Goal: Information Seeking & Learning: Learn about a topic

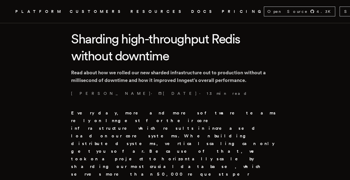
scroll to position [129, 0]
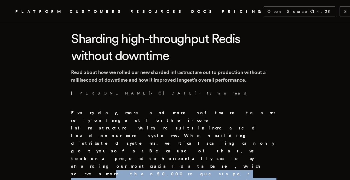
drag, startPoint x: 129, startPoint y: 137, endPoint x: 221, endPoint y: 154, distance: 93.5
click at [221, 154] on strong "Every day, more and more software teams rely on Inngest for their core infrastr…" at bounding box center [174, 166] width 206 height 113
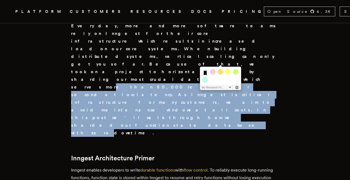
scroll to position [245, 0]
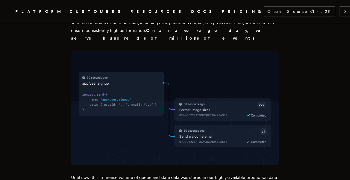
scroll to position [391, 0]
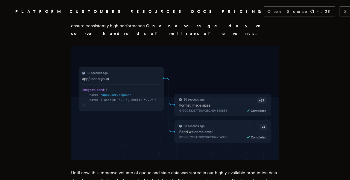
drag, startPoint x: 145, startPoint y: 132, endPoint x: 230, endPoint y: 134, distance: 84.9
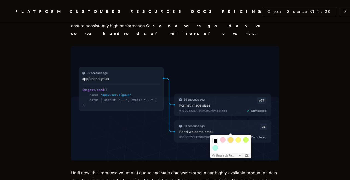
click at [231, 141] on div at bounding box center [230, 139] width 5 height 5
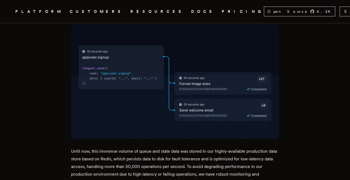
scroll to position [413, 0]
drag, startPoint x: 237, startPoint y: 111, endPoint x: 271, endPoint y: 116, distance: 33.9
click at [271, 147] on p "Until now, this immense volume of queue and state data was stored in our highly…" at bounding box center [175, 174] width 208 height 54
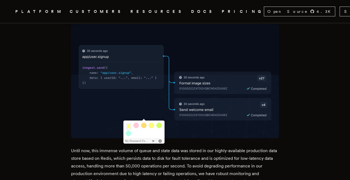
click at [234, 147] on p "Until now, this immense volume of queue and state data was stored in our highly…" at bounding box center [175, 174] width 208 height 54
drag, startPoint x: 232, startPoint y: 110, endPoint x: 234, endPoint y: 118, distance: 8.2
click at [234, 147] on p "Until now, this immense volume of queue and state data was stored in our highly…" at bounding box center [175, 174] width 208 height 54
click at [143, 125] on div at bounding box center [143, 125] width 5 height 5
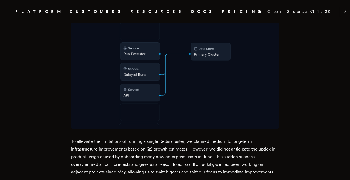
scroll to position [609, 0]
drag, startPoint x: 127, startPoint y: 112, endPoint x: 228, endPoint y: 114, distance: 101.0
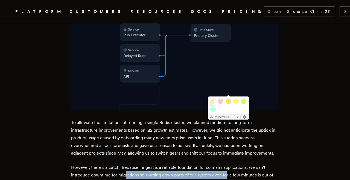
scroll to position [632, 0]
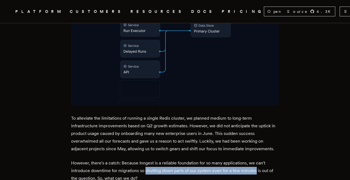
drag, startPoint x: 147, startPoint y: 89, endPoint x: 258, endPoint y: 90, distance: 110.6
click at [258, 160] on p "However, there's a catch: Because Inngest is a reliable foundation for so many …" at bounding box center [175, 171] width 208 height 23
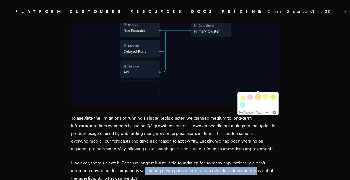
click at [258, 96] on div at bounding box center [257, 96] width 5 height 5
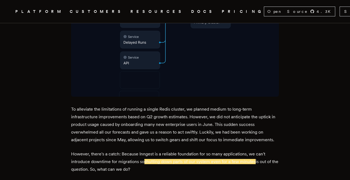
scroll to position [641, 0]
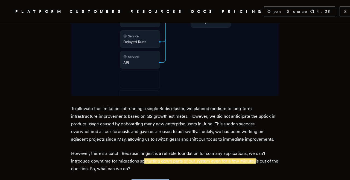
drag, startPoint x: 136, startPoint y: 102, endPoint x: 170, endPoint y: 102, distance: 33.9
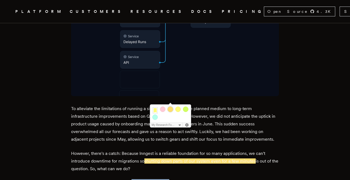
click at [170, 109] on div at bounding box center [170, 109] width 5 height 5
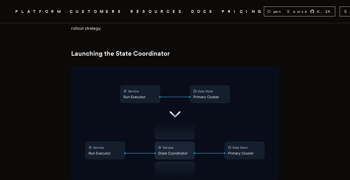
scroll to position [842, 0]
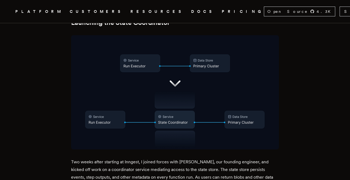
drag, startPoint x: 158, startPoint y: 124, endPoint x: 204, endPoint y: 143, distance: 50.3
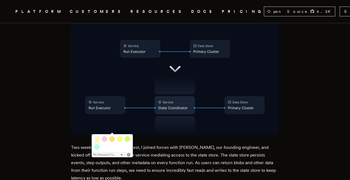
scroll to position [857, 0]
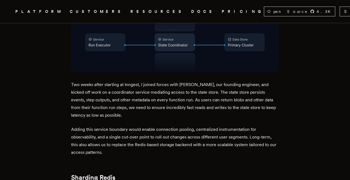
scroll to position [928, 0]
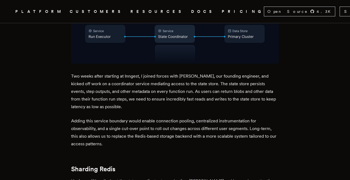
drag, startPoint x: 103, startPoint y: 105, endPoint x: 250, endPoint y: 115, distance: 147.3
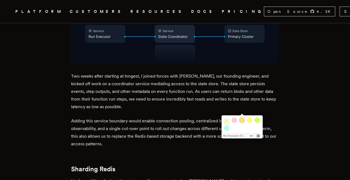
click at [242, 122] on div at bounding box center [242, 120] width 5 height 5
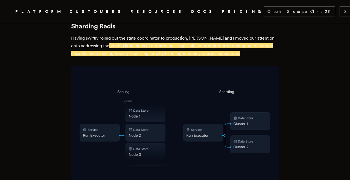
scroll to position [1074, 0]
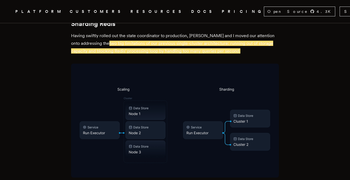
drag, startPoint x: 203, startPoint y: 112, endPoint x: 250, endPoint y: 133, distance: 51.6
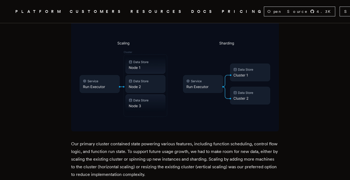
scroll to position [1120, 0]
drag, startPoint x: 222, startPoint y: 103, endPoint x: 208, endPoint y: 125, distance: 26.1
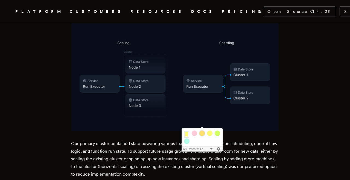
click at [202, 133] on div at bounding box center [202, 133] width 5 height 5
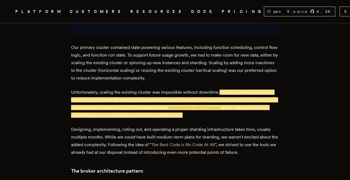
scroll to position [1221, 0]
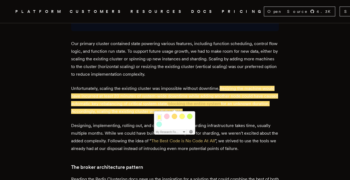
drag, startPoint x: 190, startPoint y: 109, endPoint x: 161, endPoint y: 109, distance: 29.0
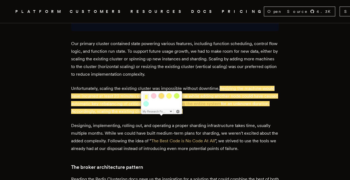
click at [163, 97] on div at bounding box center [161, 95] width 5 height 5
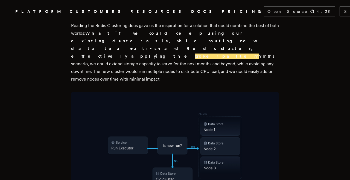
scroll to position [1418, 0]
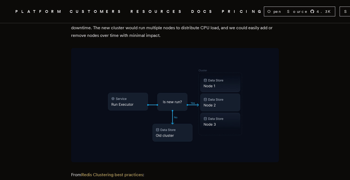
drag, startPoint x: 81, startPoint y: 96, endPoint x: 171, endPoint y: 97, distance: 89.8
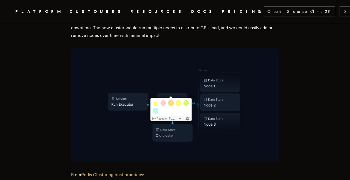
click at [170, 103] on div at bounding box center [170, 102] width 5 height 5
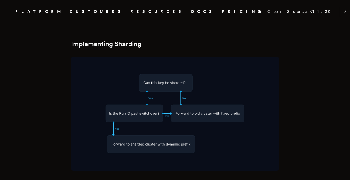
scroll to position [1930, 0]
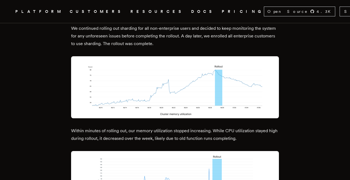
scroll to position [2708, 0]
